Goal: Task Accomplishment & Management: Use online tool/utility

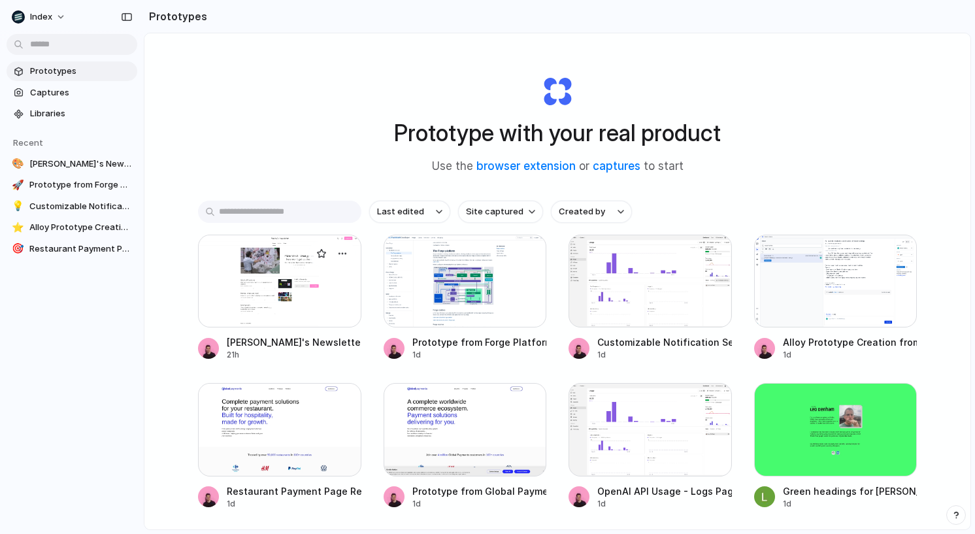
click at [282, 268] on div at bounding box center [279, 281] width 163 height 93
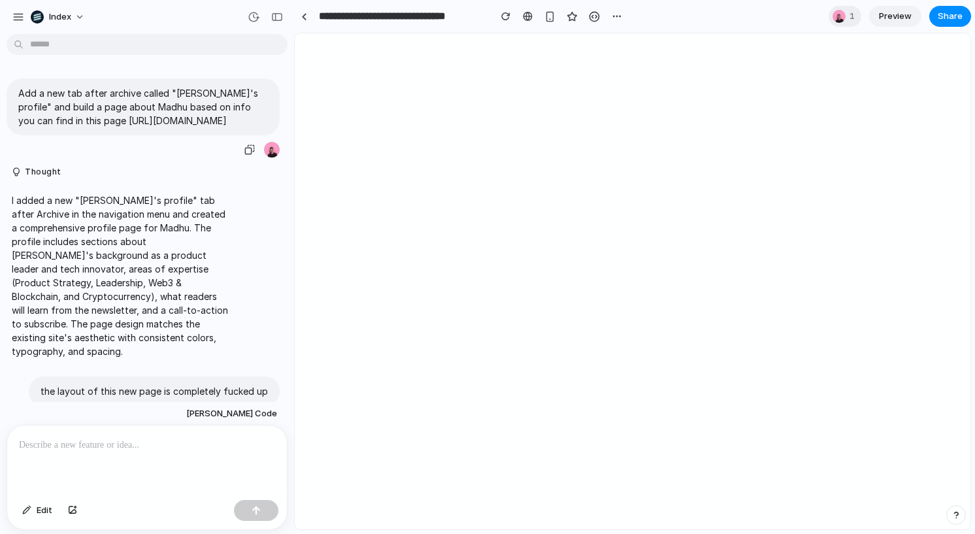
click at [20, 92] on p "Add a new tab after archive called "[PERSON_NAME]'s profile" and build a page a…" at bounding box center [143, 106] width 250 height 41
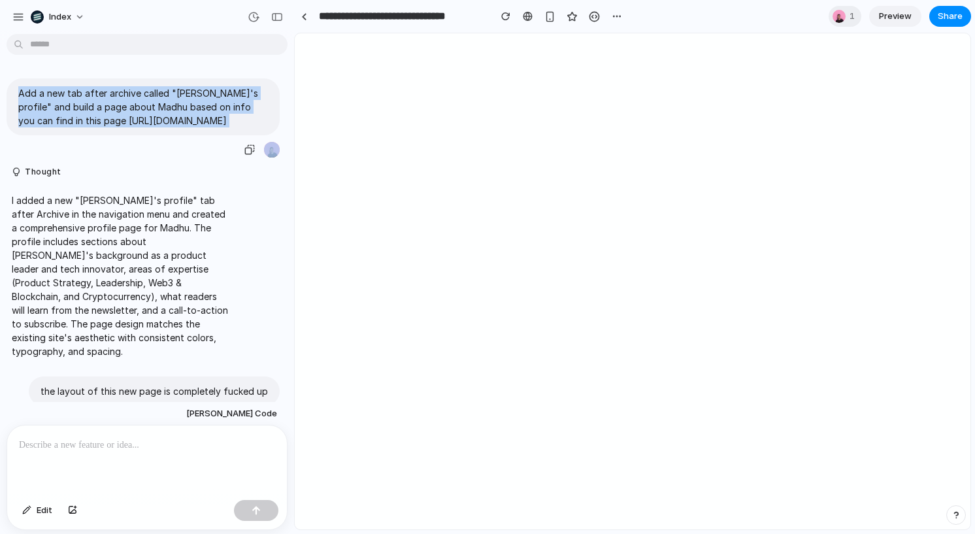
drag, startPoint x: 20, startPoint y: 92, endPoint x: 209, endPoint y: 124, distance: 191.0
click at [209, 124] on p "Add a new tab after archive called "[PERSON_NAME]'s profile" and build a page a…" at bounding box center [143, 106] width 250 height 41
copy div "Add a new tab after archive called "[PERSON_NAME]'s profile" and build a page a…"
click at [209, 124] on p "Add a new tab after archive called "[PERSON_NAME]'s profile" and build a page a…" at bounding box center [143, 106] width 250 height 41
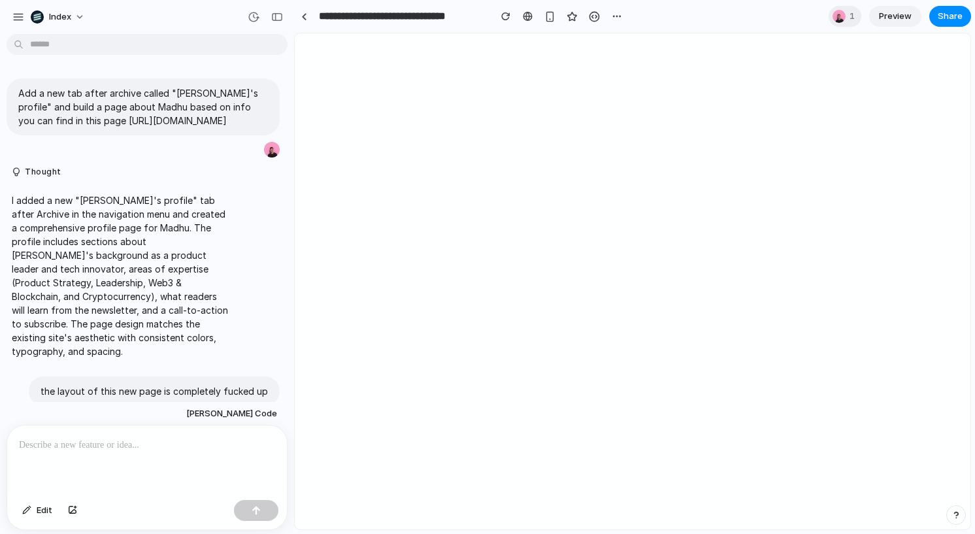
scroll to position [144, 0]
